Goal: Task Accomplishment & Management: Manage account settings

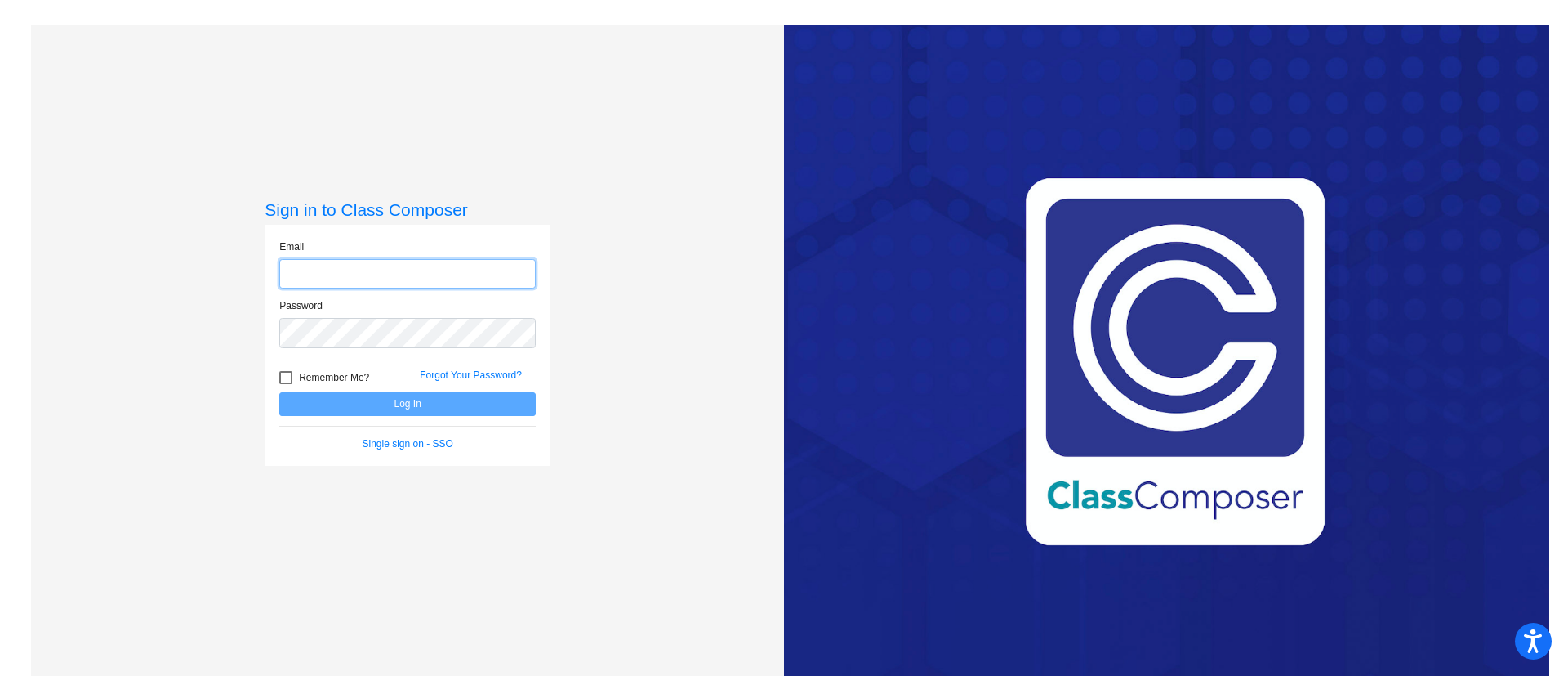
type input "tammy.agi@lcps.org"
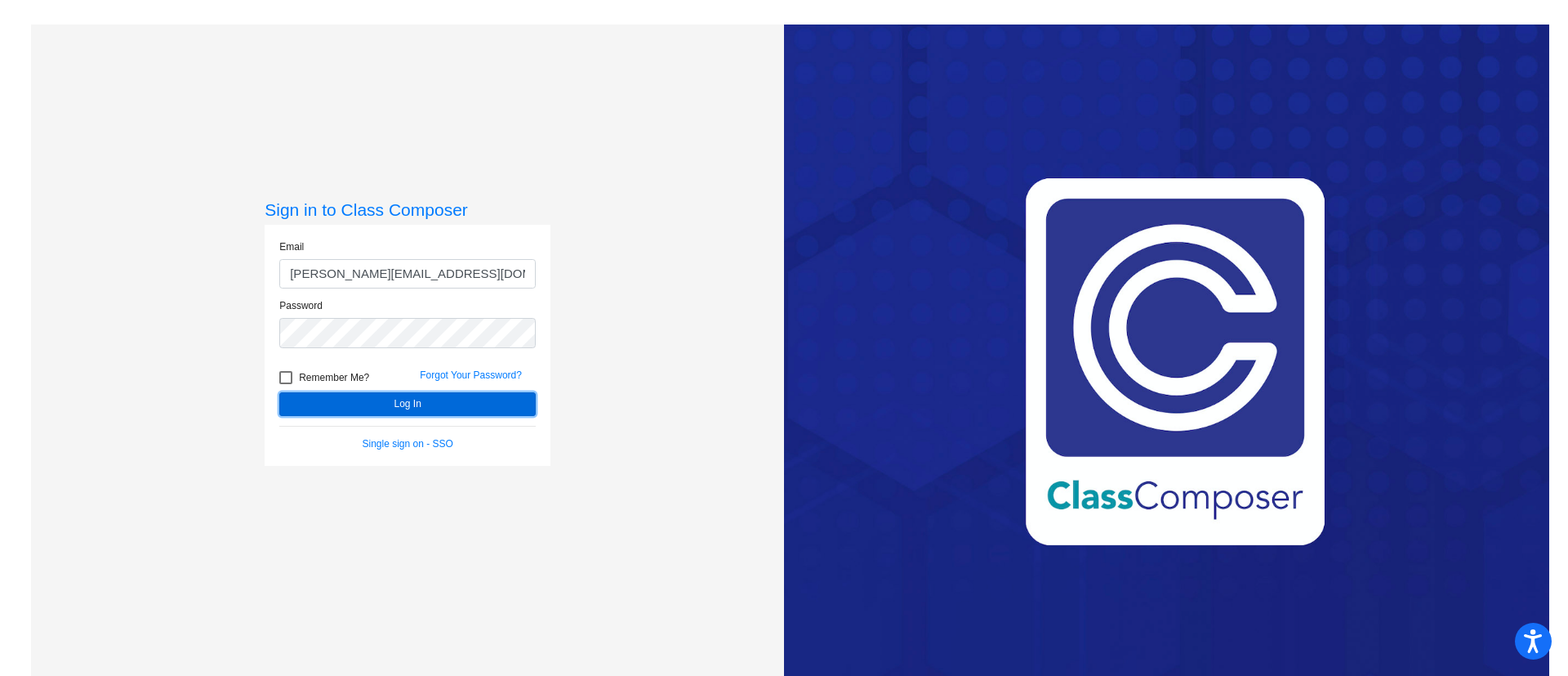
click at [350, 399] on button "Log In" at bounding box center [407, 404] width 256 height 24
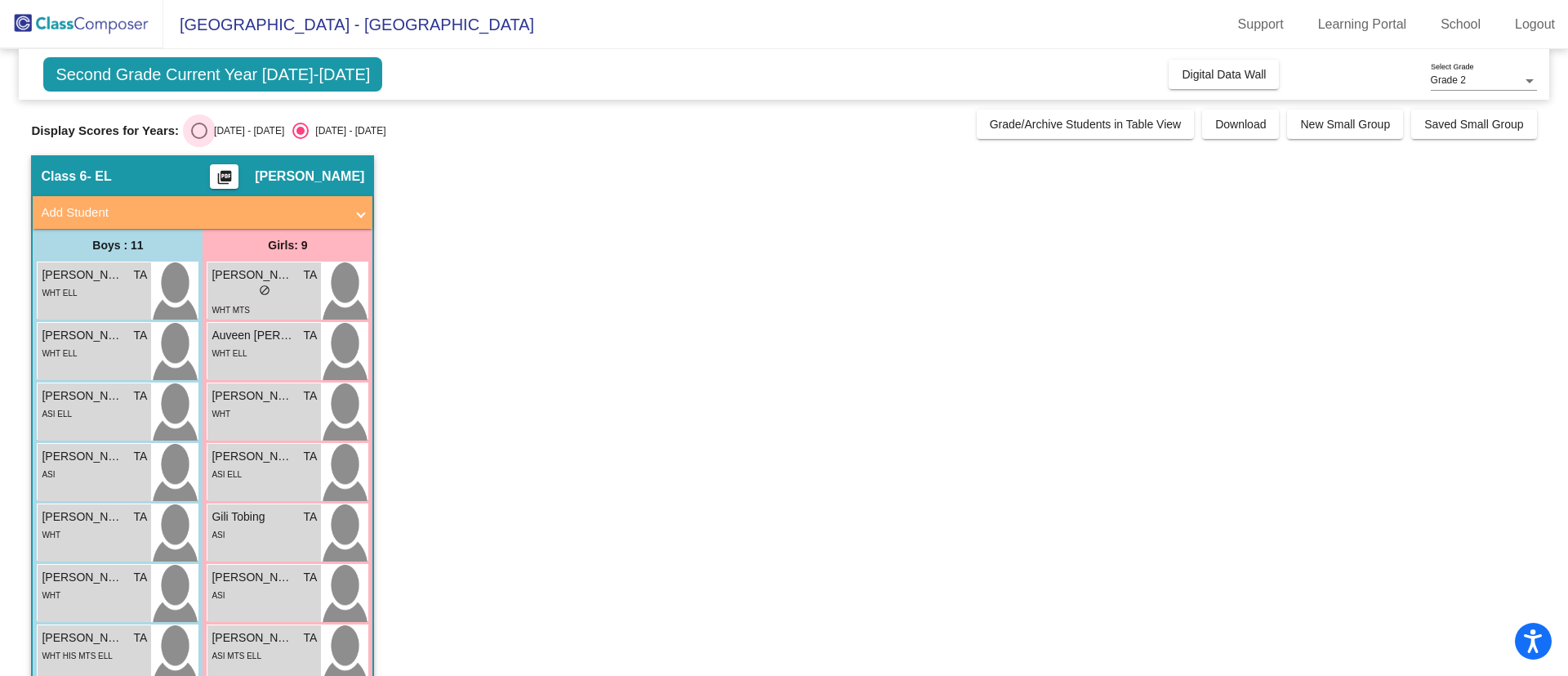
click at [206, 132] on div "Select an option" at bounding box center [198, 130] width 16 height 16
click at [199, 139] on input "2024 - 2025" at bounding box center [198, 139] width 1 height 1
radio input "true"
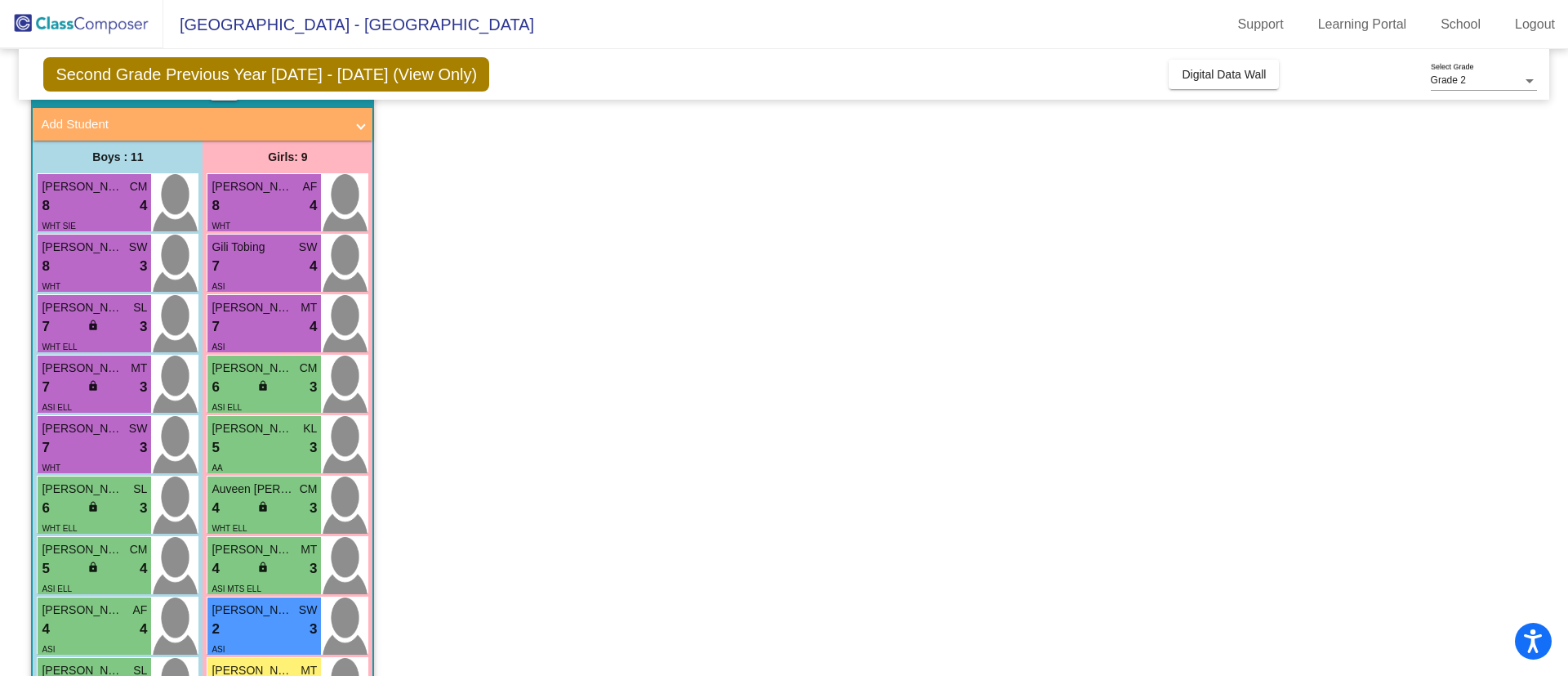
scroll to position [105, 0]
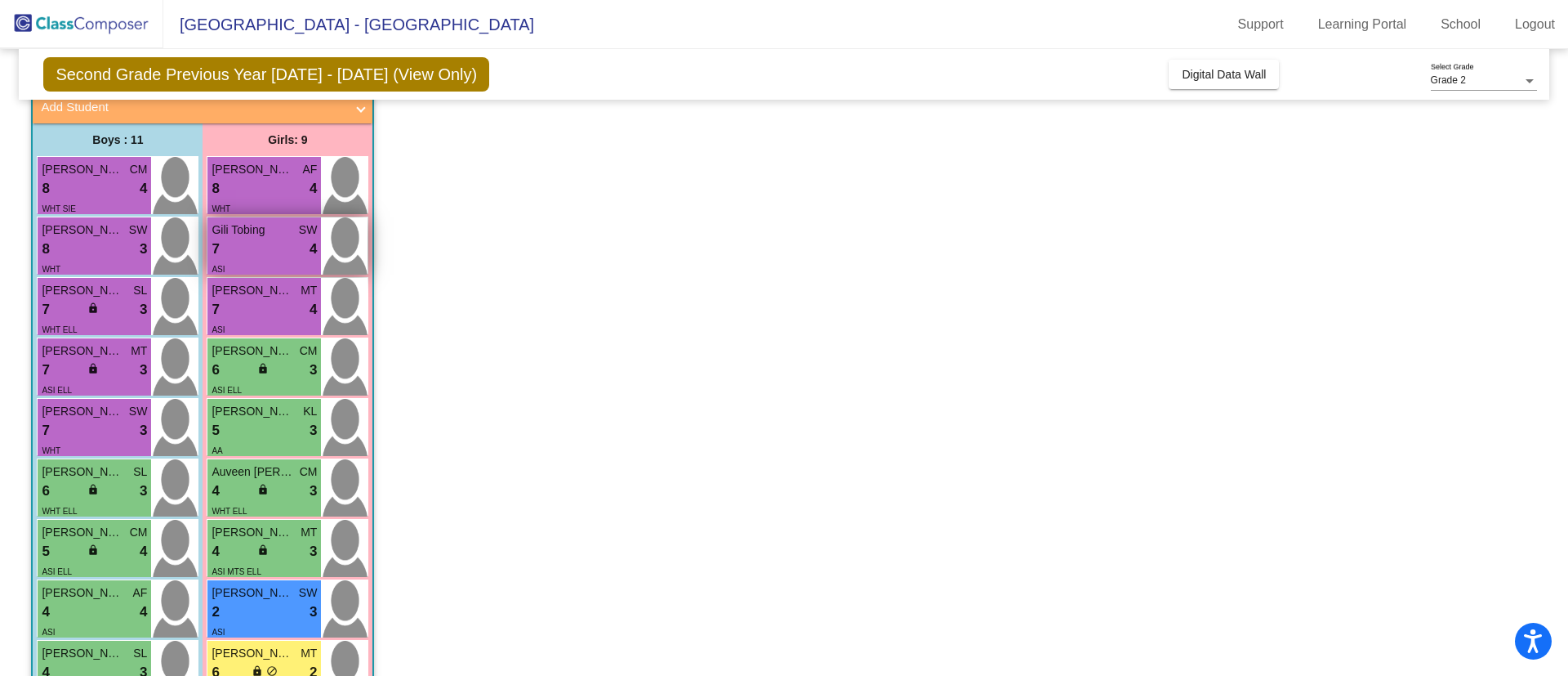
click at [274, 249] on div "7 lock do_not_disturb_alt 4" at bounding box center [264, 249] width 105 height 21
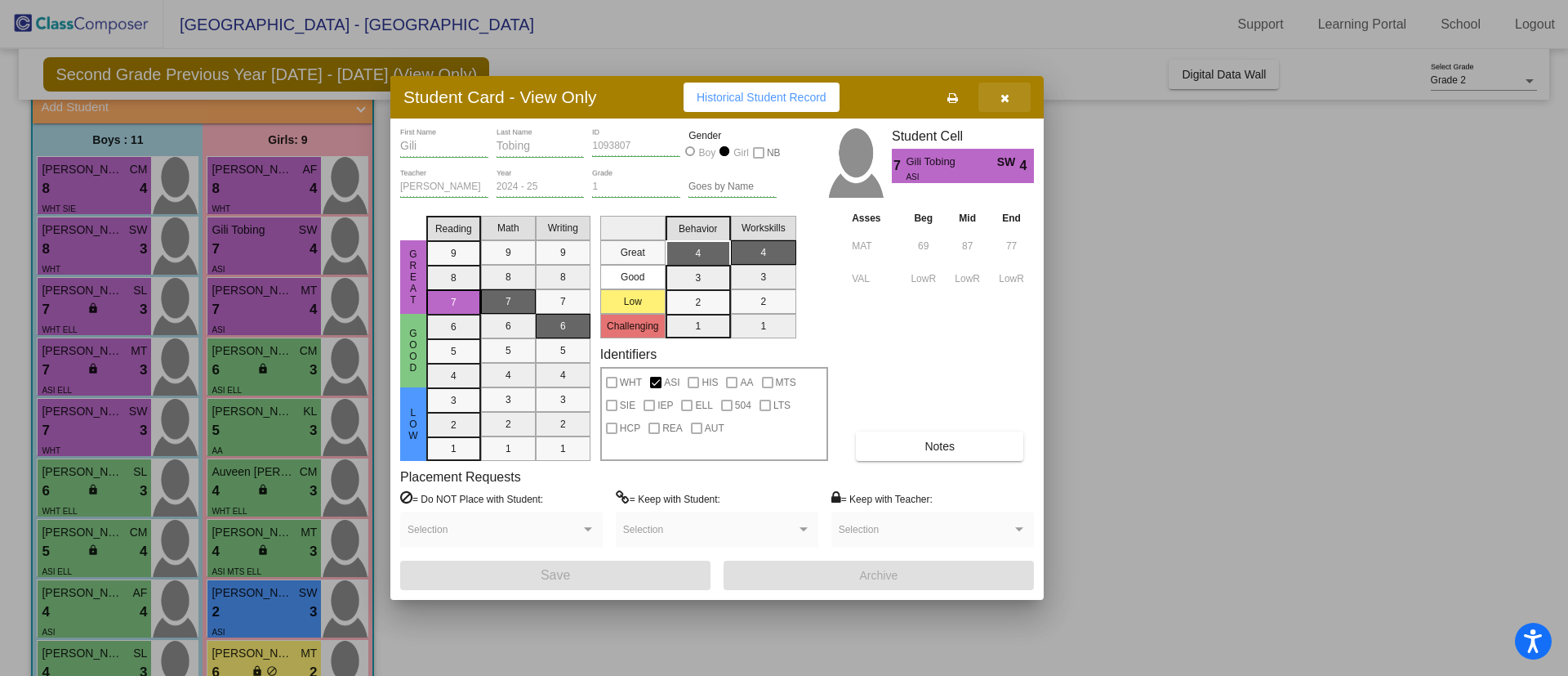
click at [1009, 95] on icon "button" at bounding box center [1005, 98] width 9 height 12
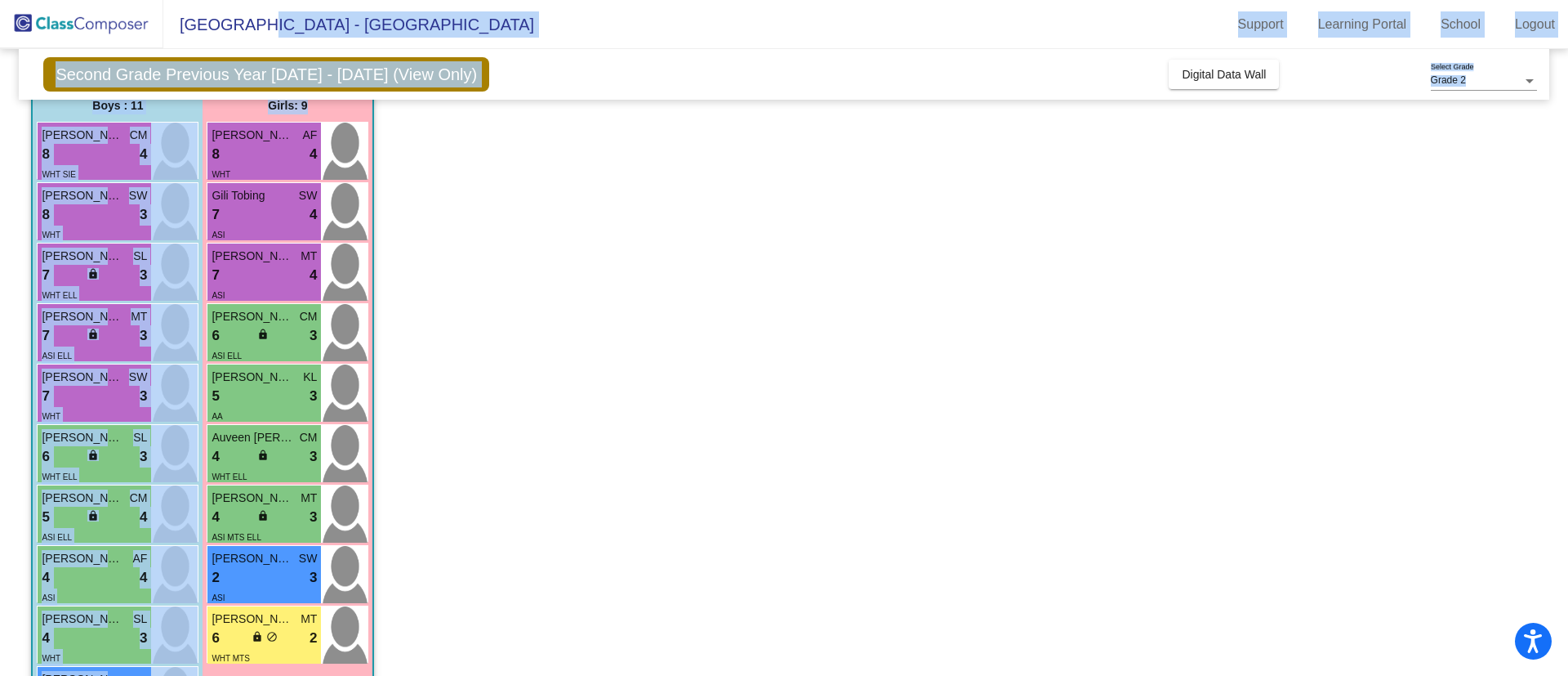
scroll to position [0, 0]
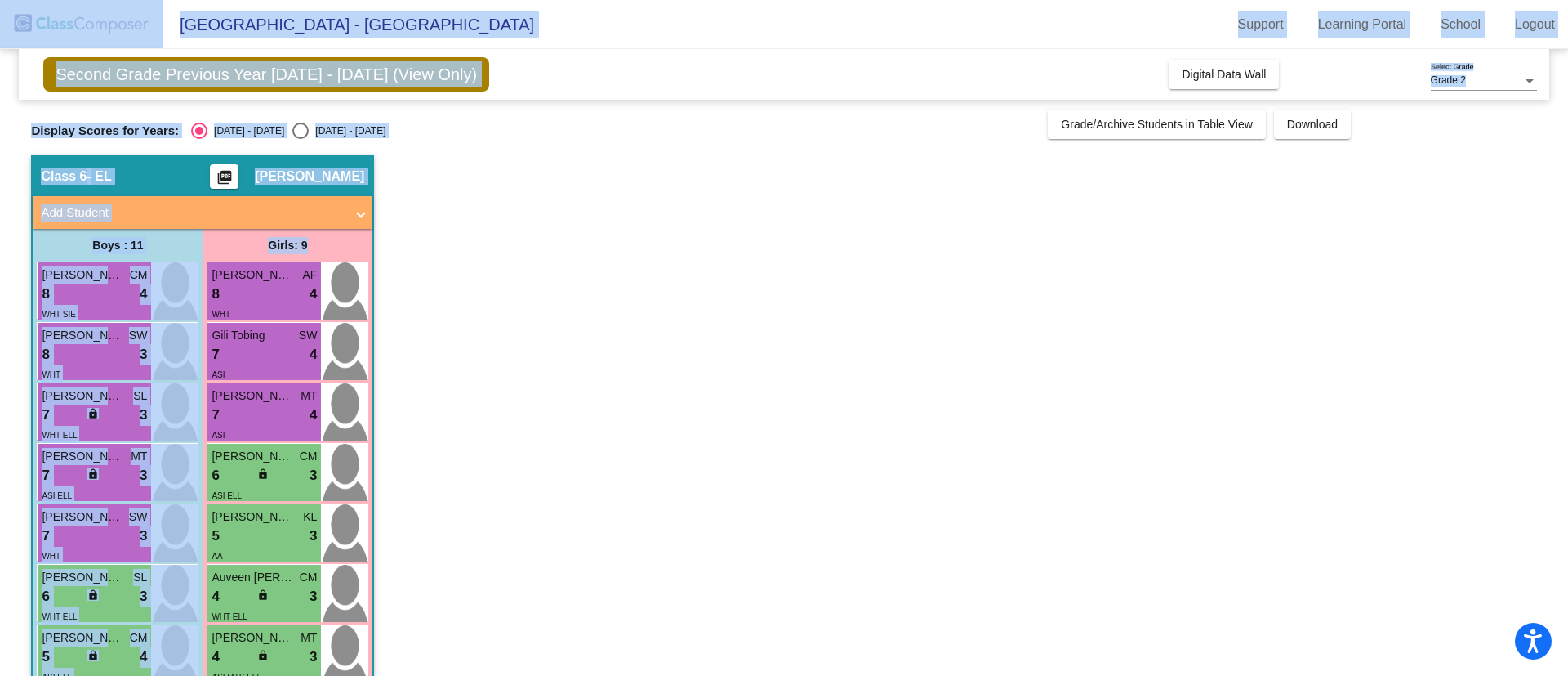
drag, startPoint x: 502, startPoint y: 103, endPoint x: 172, endPoint y: -122, distance: 399.4
click at [172, 0] on html "Accessibility Screen-Reader Guide, Feedback, and Issue Reporting | New window L…" at bounding box center [784, 338] width 1568 height 676
